Goal: Obtain resource: Download file/media

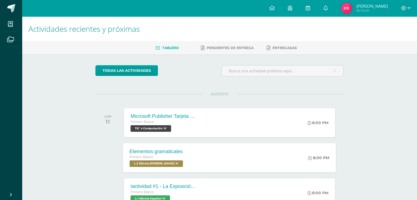
click at [173, 163] on span "L.2 Idioma [PERSON_NAME] 'A'" at bounding box center [157, 164] width 54 height 7
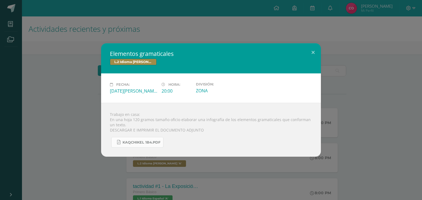
click at [157, 145] on link "KAQCHIKEL 1B4.pdf" at bounding box center [137, 142] width 52 height 11
click at [309, 60] on div "Elementos gramaticales L.2 Idioma [PERSON_NAME] Fecha: [DATE][PERSON_NAME] Hora…" at bounding box center [211, 100] width 220 height 114
click at [312, 53] on button at bounding box center [313, 52] width 16 height 19
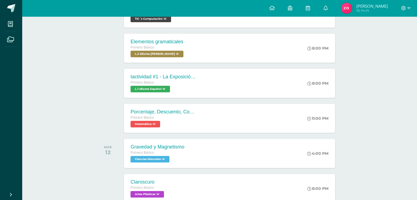
scroll to position [121, 0]
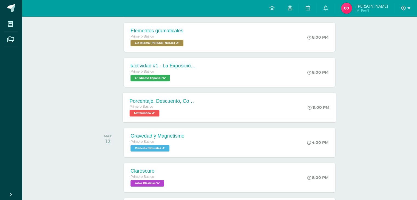
click at [147, 110] on span "Matemática 'A'" at bounding box center [145, 113] width 30 height 7
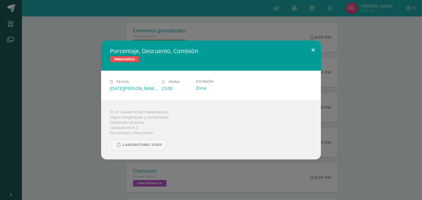
click at [314, 49] on button at bounding box center [313, 50] width 16 height 19
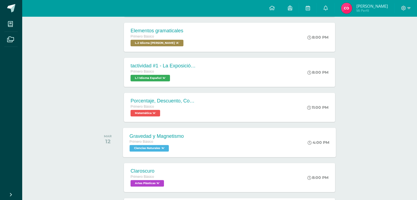
click at [164, 147] on span "Ciencias Naturales 'A'" at bounding box center [149, 148] width 39 height 7
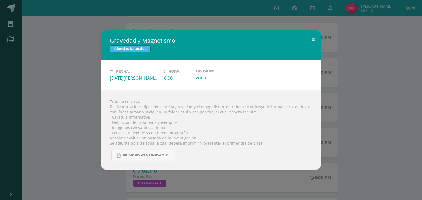
click at [313, 37] on button at bounding box center [313, 39] width 16 height 19
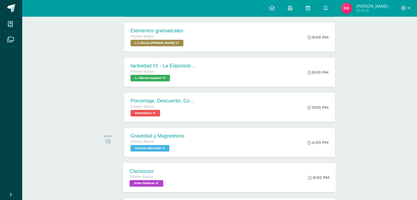
click at [151, 183] on span "Artes Plásticas 'A'" at bounding box center [147, 183] width 34 height 7
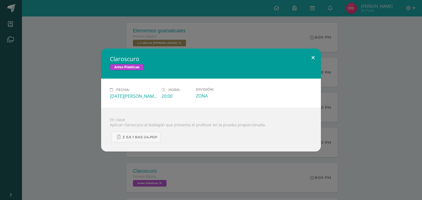
click at [316, 52] on button at bounding box center [313, 58] width 16 height 19
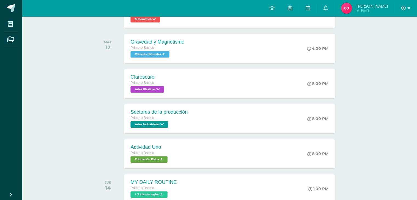
scroll to position [220, 0]
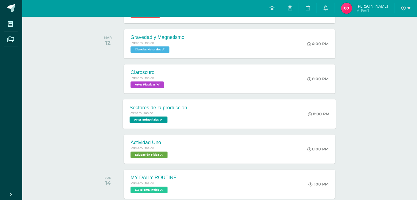
click at [157, 119] on span "Artes Industriales 'A'" at bounding box center [149, 120] width 38 height 7
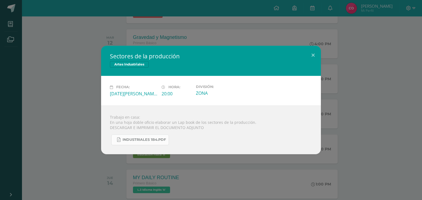
click at [154, 139] on span "INDUSTRIALES 1B4.pdf" at bounding box center [143, 140] width 43 height 4
click at [317, 57] on button at bounding box center [313, 55] width 16 height 19
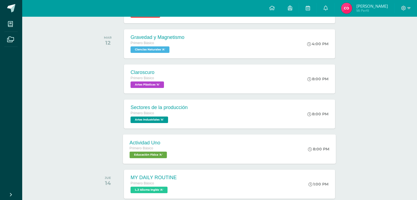
click at [160, 153] on span "Educación Física 'A'" at bounding box center [148, 155] width 37 height 7
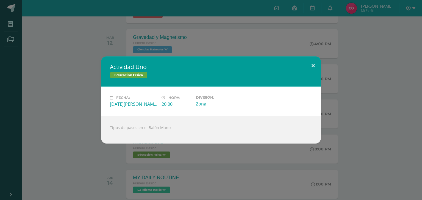
click at [317, 63] on button at bounding box center [313, 66] width 16 height 19
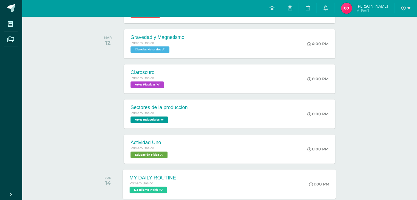
click at [156, 192] on span "L.3 Idioma Inglés 'A'" at bounding box center [148, 190] width 37 height 7
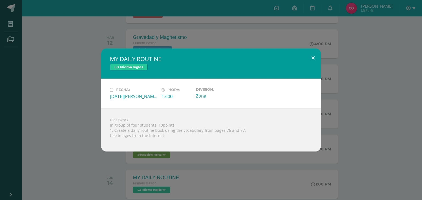
click at [312, 60] on button at bounding box center [313, 58] width 16 height 19
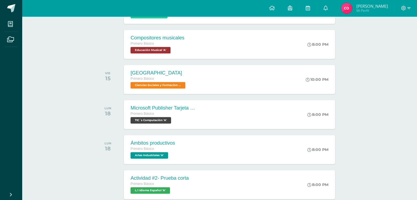
scroll to position [570, 0]
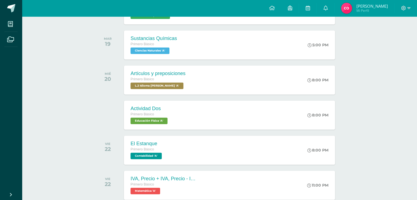
click at [416, 49] on div "Actividades recientes y próximas Tablero Pendientes de entrega Entregadas todas…" at bounding box center [219, 45] width 395 height 1197
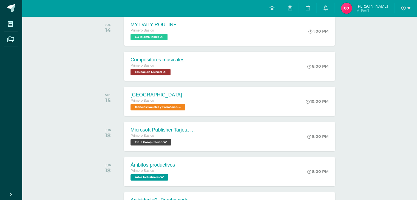
scroll to position [373, 0]
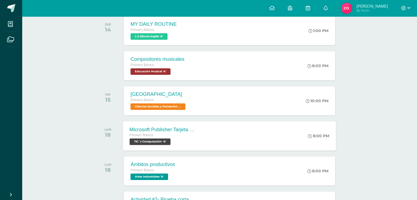
click at [163, 141] on span "TIC´s Computación 'A'" at bounding box center [150, 142] width 41 height 7
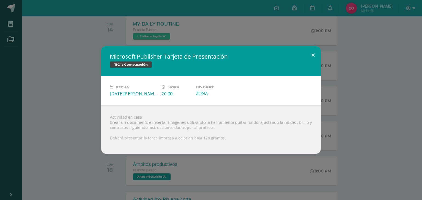
click at [315, 54] on button at bounding box center [313, 55] width 16 height 19
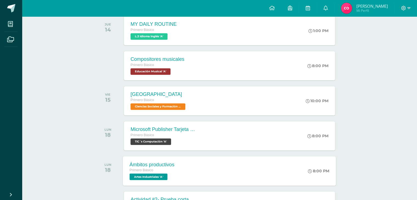
click at [162, 176] on span "Artes Industriales 'A'" at bounding box center [149, 177] width 38 height 7
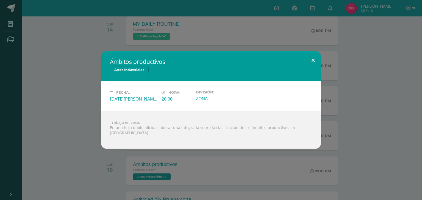
click at [314, 62] on button at bounding box center [313, 60] width 16 height 19
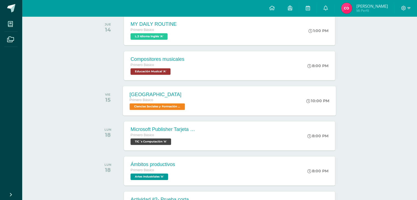
click at [163, 106] on span "Ciencias Sociales y Formación Ciudadana 'A'" at bounding box center [157, 106] width 55 height 7
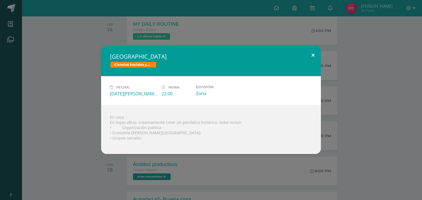
click at [313, 57] on button at bounding box center [313, 55] width 16 height 19
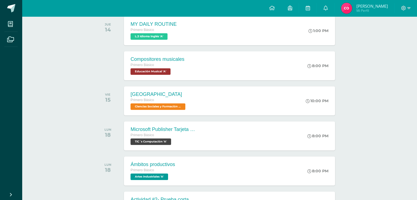
scroll to position [548, 0]
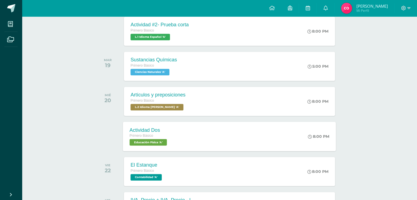
click at [155, 136] on div "Primero Básico" at bounding box center [149, 136] width 39 height 6
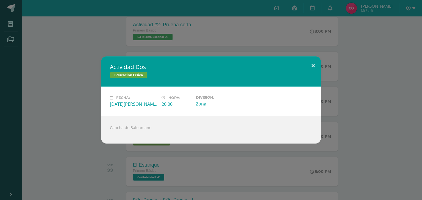
click at [312, 64] on button at bounding box center [313, 66] width 16 height 19
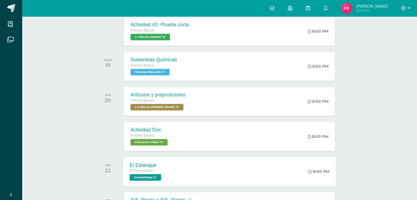
click at [142, 179] on span "Contabilidad 'A'" at bounding box center [146, 177] width 32 height 7
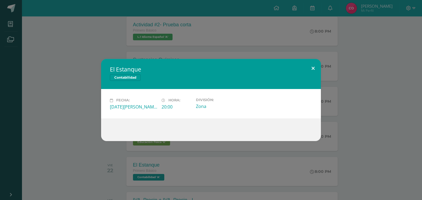
click at [314, 67] on button at bounding box center [313, 68] width 16 height 19
